Goal: Task Accomplishment & Management: Understand process/instructions

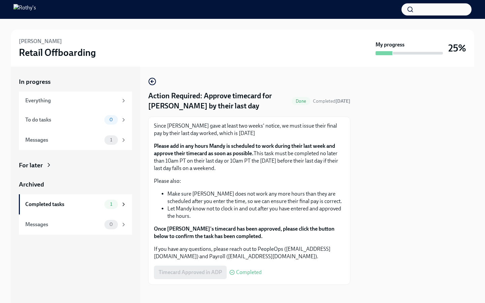
scroll to position [3, 0]
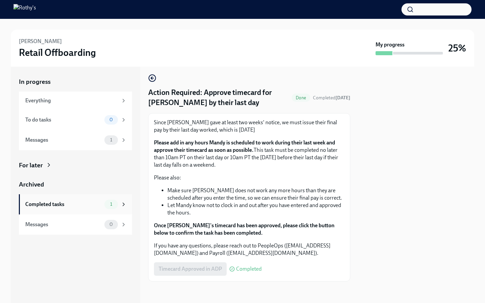
click at [105, 206] on div "1" at bounding box center [110, 204] width 13 height 9
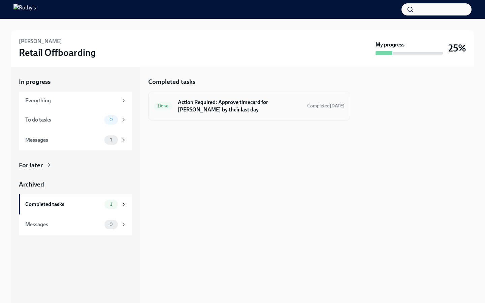
click at [162, 110] on div "Done" at bounding box center [163, 106] width 19 height 8
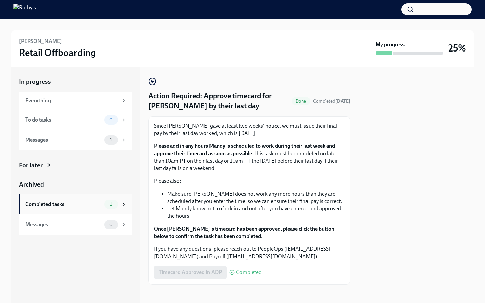
click at [114, 203] on span "1" at bounding box center [111, 204] width 10 height 5
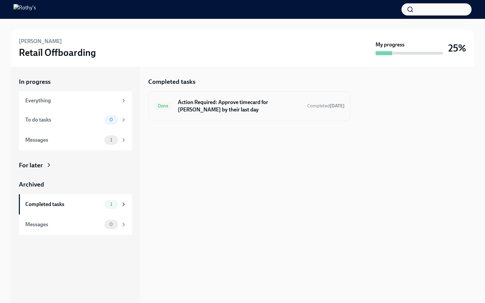
click at [215, 113] on h6 "Action Required: Approve timecard for [PERSON_NAME] by their last day" at bounding box center [240, 106] width 124 height 15
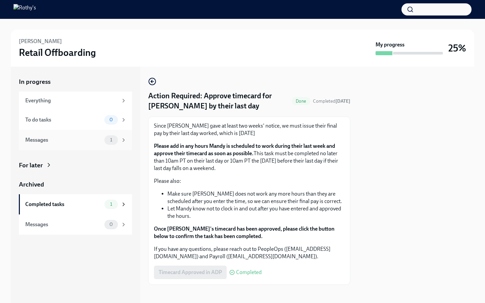
click at [109, 142] on span "1" at bounding box center [111, 139] width 10 height 5
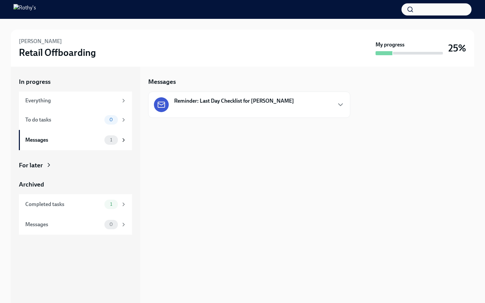
click at [210, 97] on div "Reminder: Last Day Checklist for [PERSON_NAME]" at bounding box center [249, 105] width 202 height 26
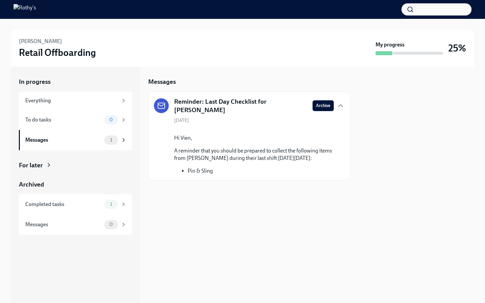
click at [120, 62] on div "[PERSON_NAME] Retail Offboarding My progress 25%" at bounding box center [243, 48] width 464 height 37
